Goal: Task Accomplishment & Management: Complete application form

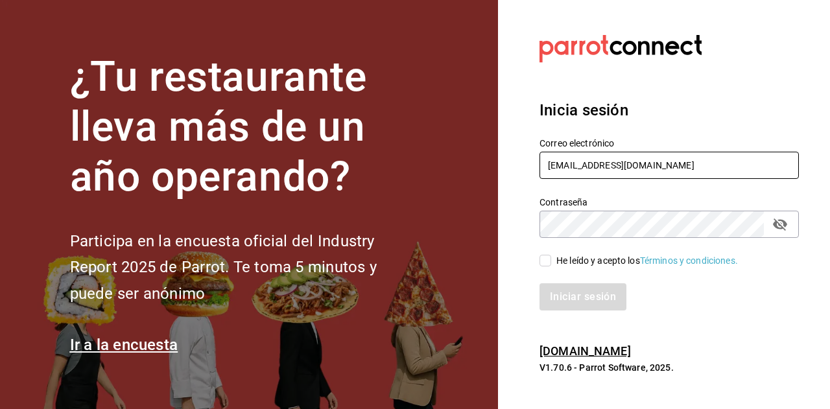
click at [590, 172] on input "[EMAIL_ADDRESS][DOMAIN_NAME]" at bounding box center [668, 165] width 259 height 27
type input "[PERSON_NAME][EMAIL_ADDRESS][DOMAIN_NAME]"
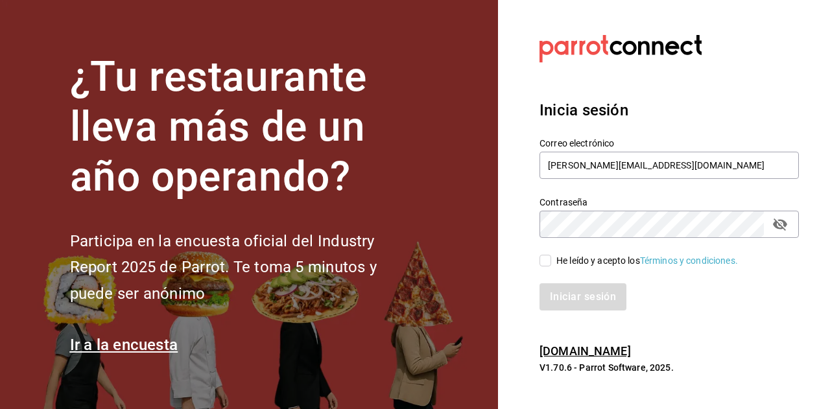
click at [572, 257] on div "He leído y acepto los Términos y condiciones." at bounding box center [646, 261] width 181 height 14
click at [551, 257] on input "He leído y acepto los Términos y condiciones." at bounding box center [545, 261] width 12 height 12
checkbox input "true"
click at [576, 295] on button "Iniciar sesión" at bounding box center [583, 296] width 88 height 27
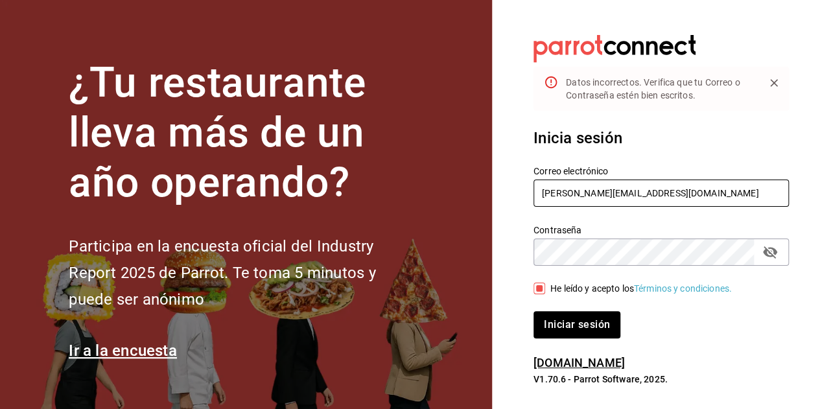
click at [673, 185] on input "[PERSON_NAME][EMAIL_ADDRESS][DOMAIN_NAME]" at bounding box center [660, 193] width 255 height 27
